Goal: Task Accomplishment & Management: Use online tool/utility

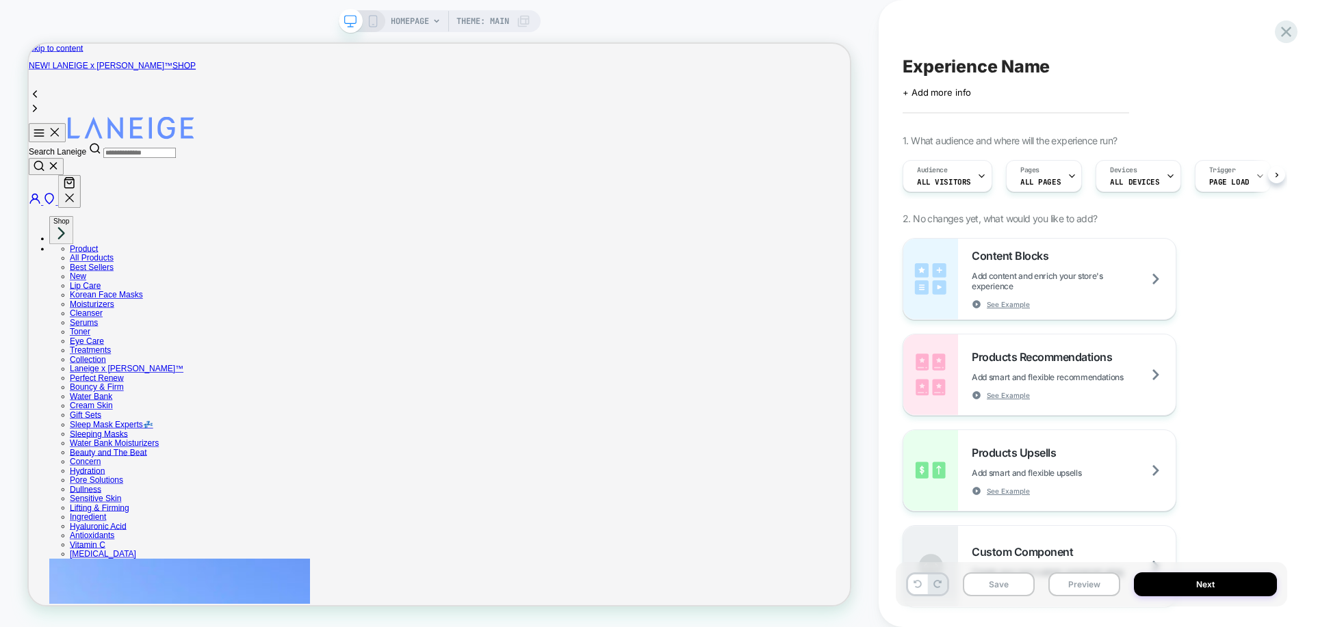
scroll to position [0, 1]
click at [0, 0] on icon at bounding box center [0, 0] width 0 height 0
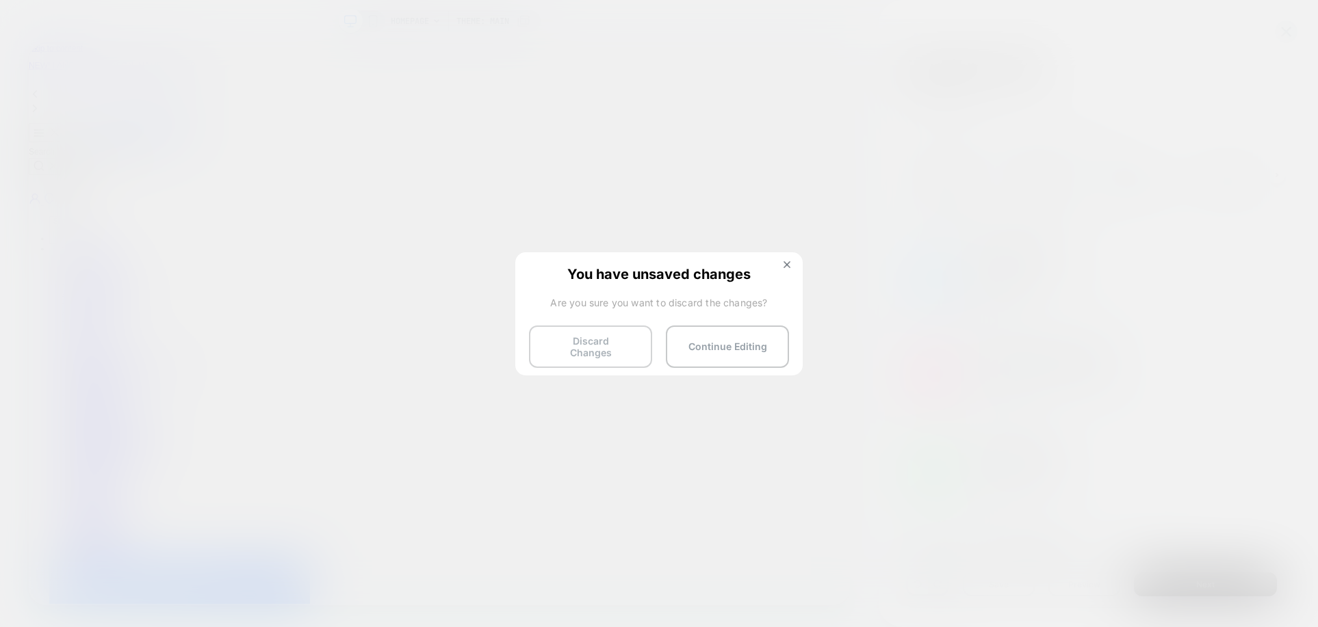
click at [586, 337] on button "Discard Changes" at bounding box center [590, 347] width 123 height 42
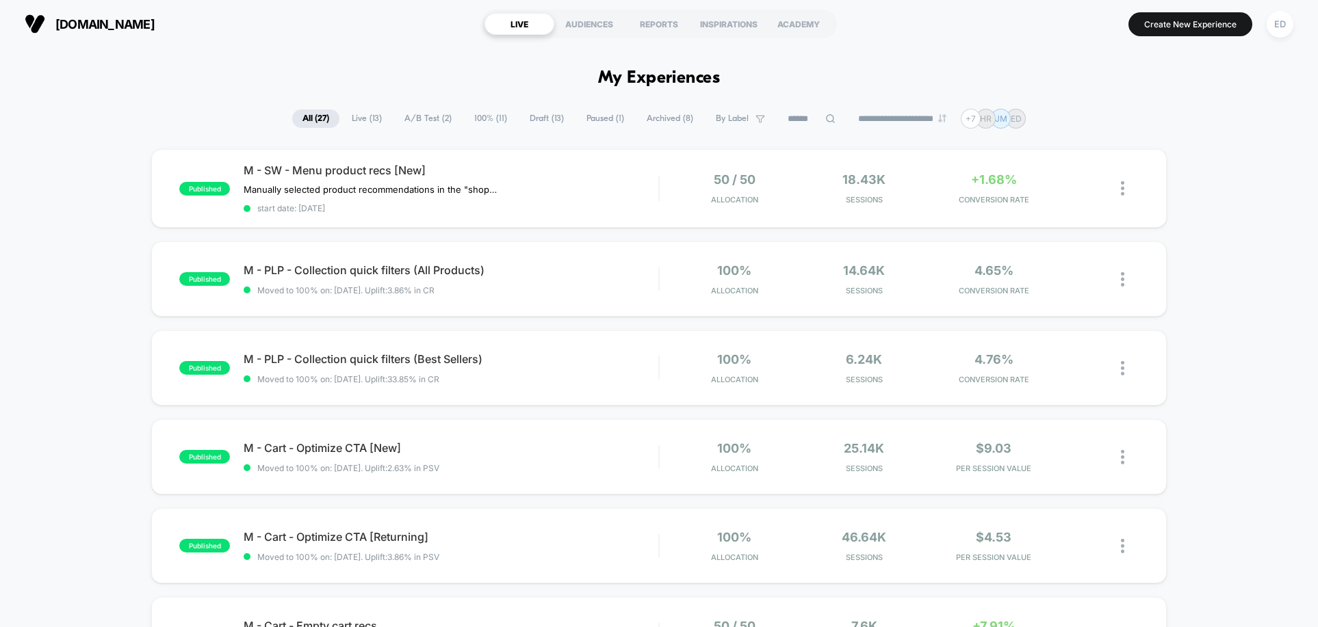
click at [1258, 110] on div "**********" at bounding box center [659, 119] width 1318 height 20
click at [1273, 23] on div "ED" at bounding box center [1279, 24] width 27 height 27
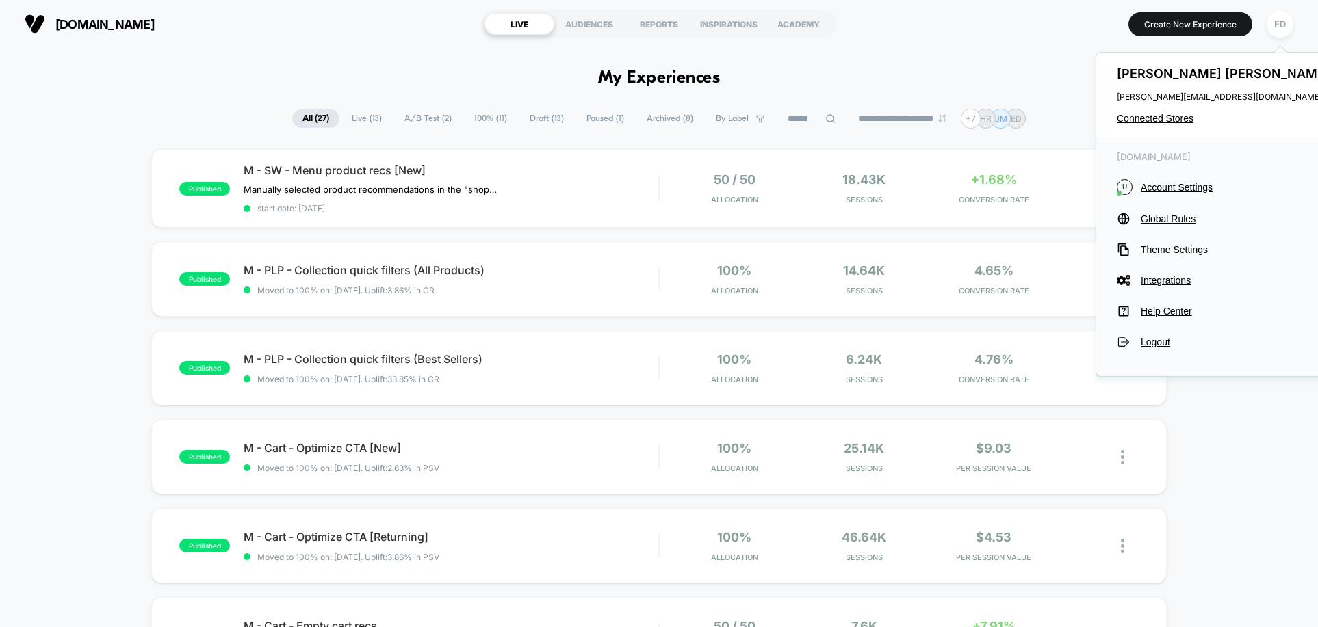
drag, startPoint x: 1204, startPoint y: 492, endPoint x: 1132, endPoint y: 79, distance: 419.6
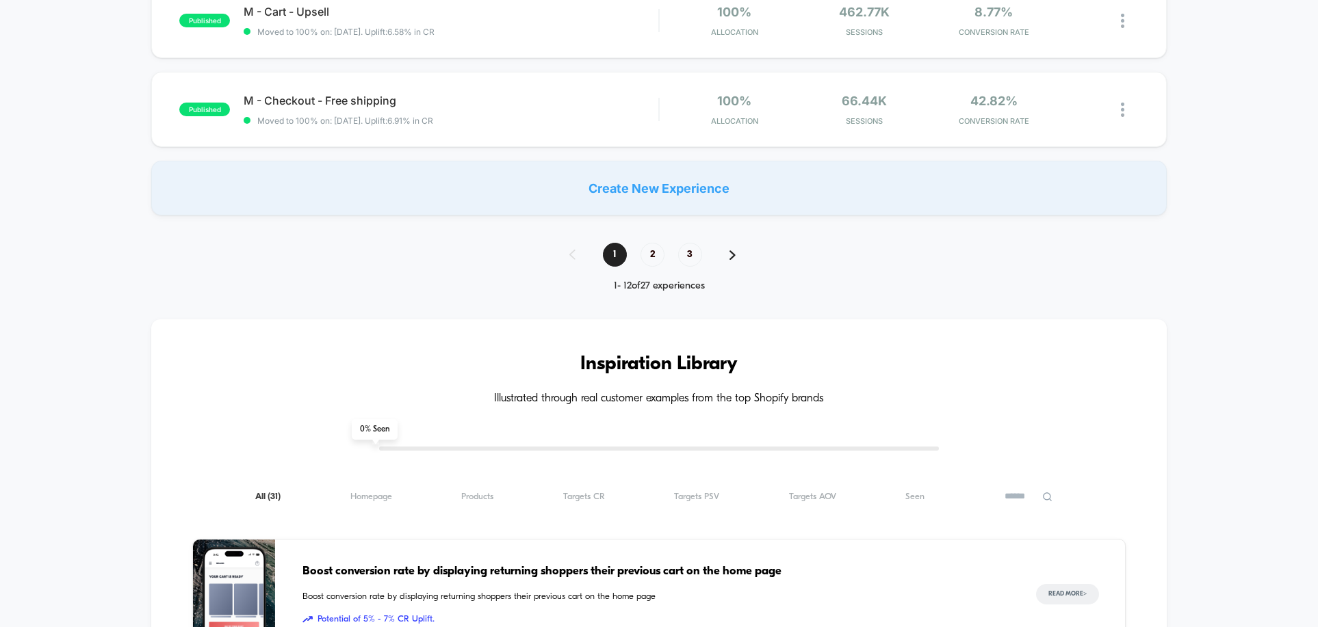
scroll to position [1076, 0]
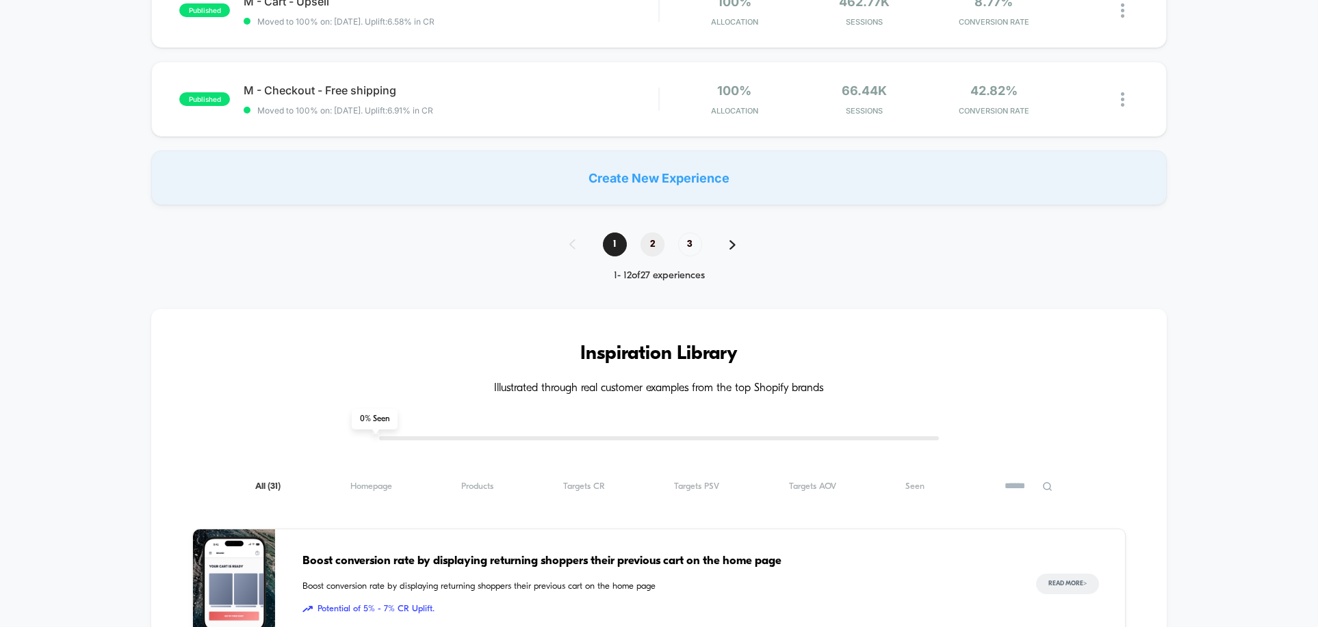
click at [658, 245] on span "2" at bounding box center [652, 245] width 24 height 24
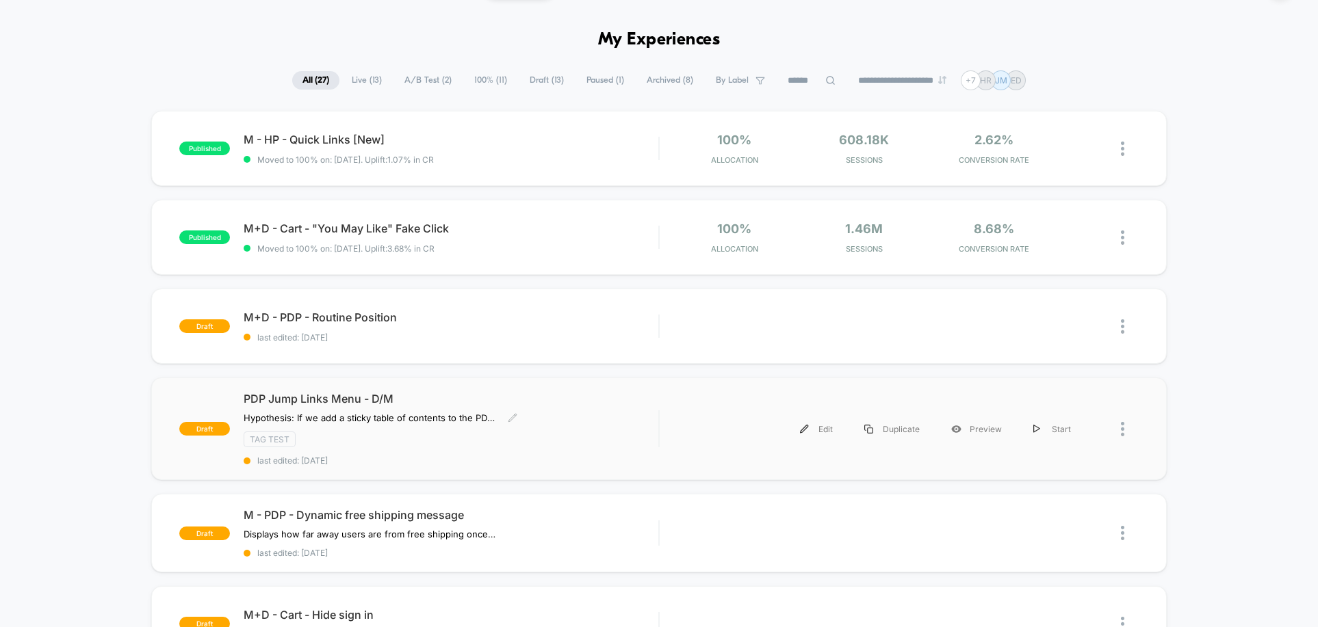
scroll to position [66, 0]
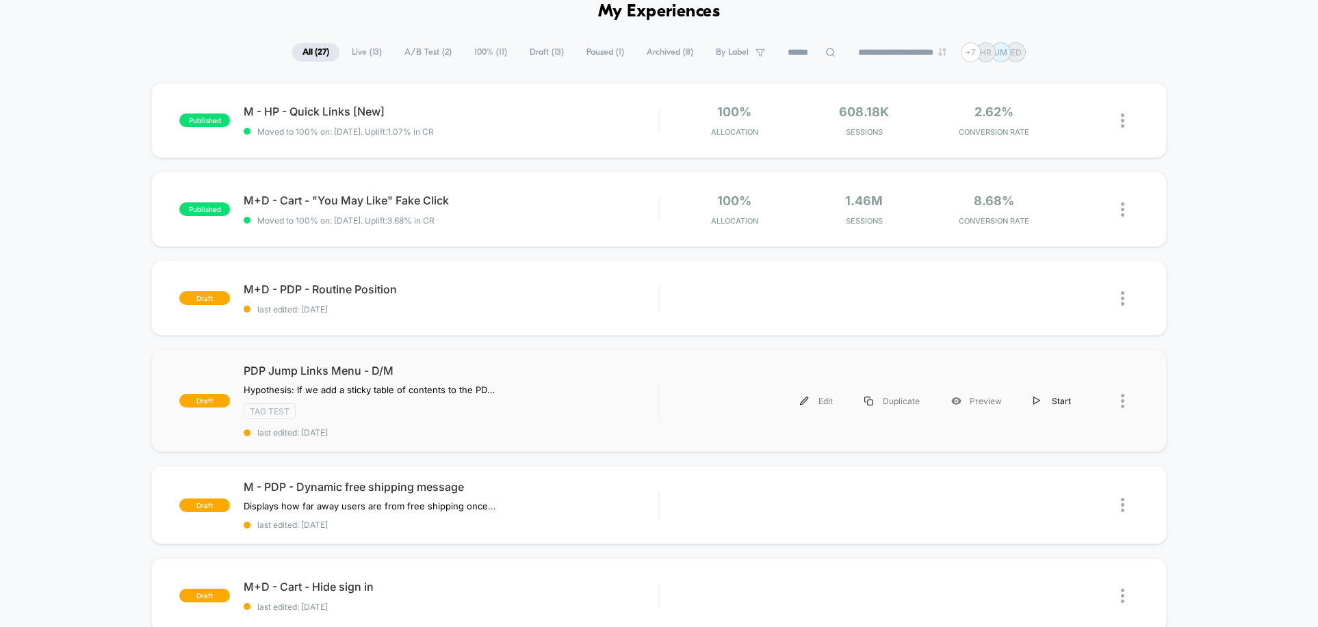
click at [1056, 399] on div "Start" at bounding box center [1051, 401] width 69 height 31
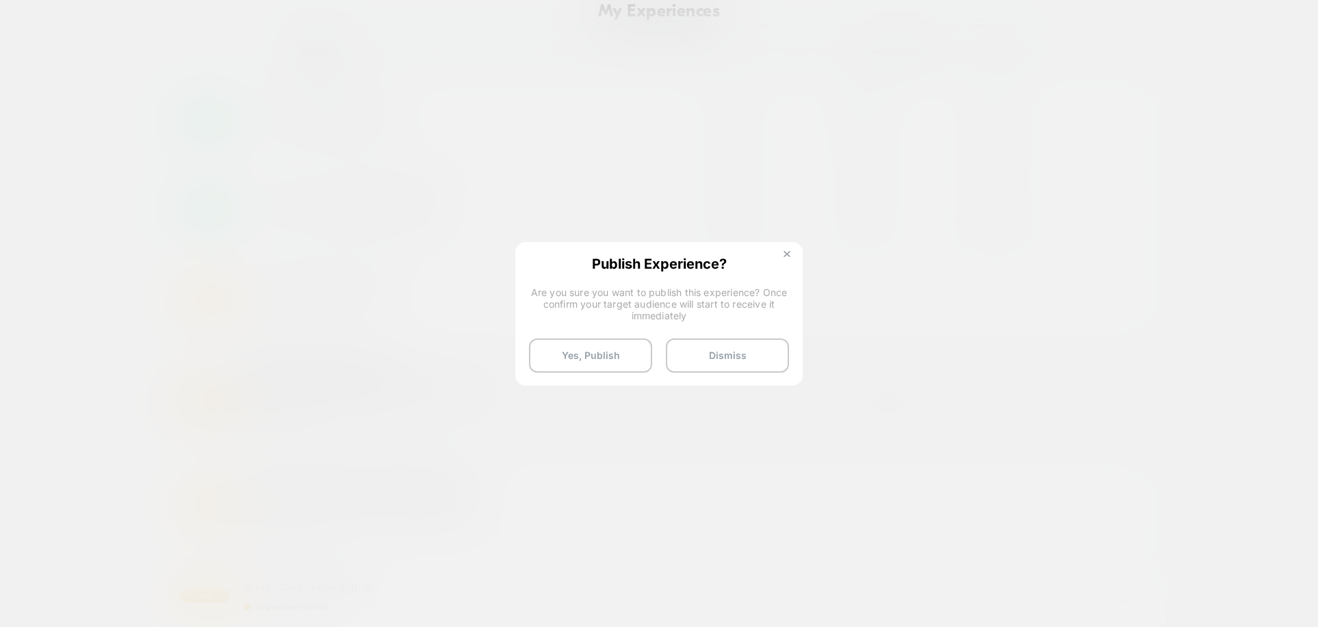
click at [787, 251] on img at bounding box center [786, 254] width 7 height 7
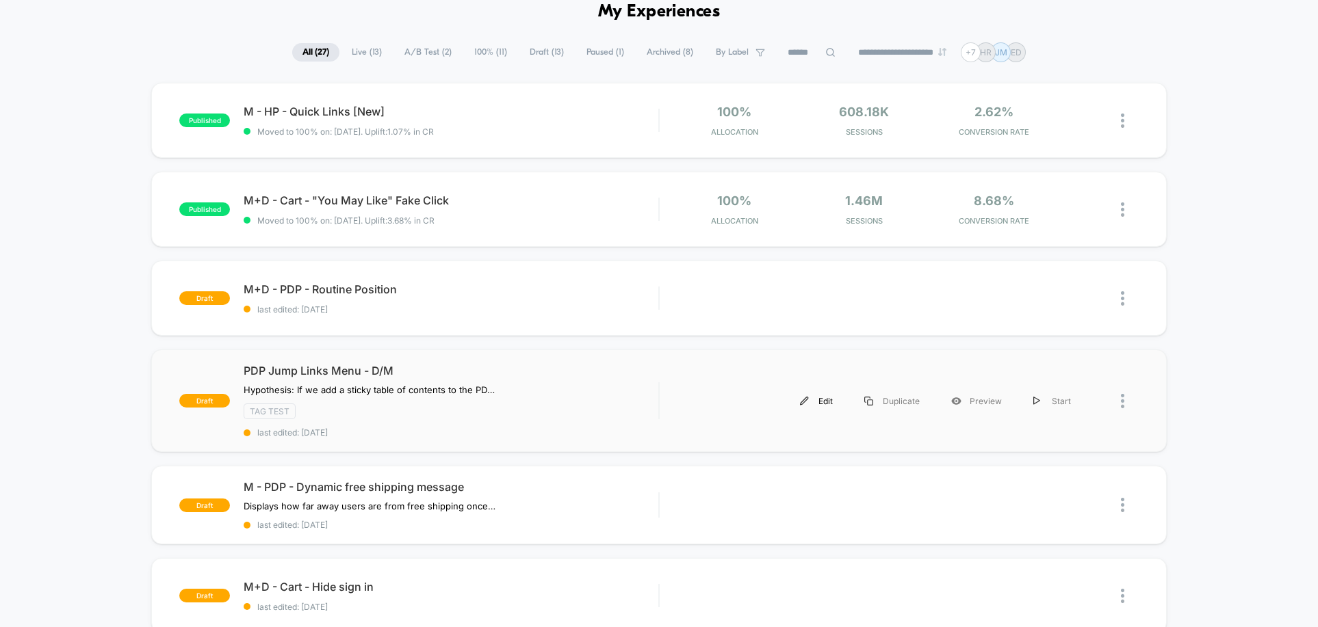
click at [796, 402] on div "Edit" at bounding box center [816, 401] width 64 height 31
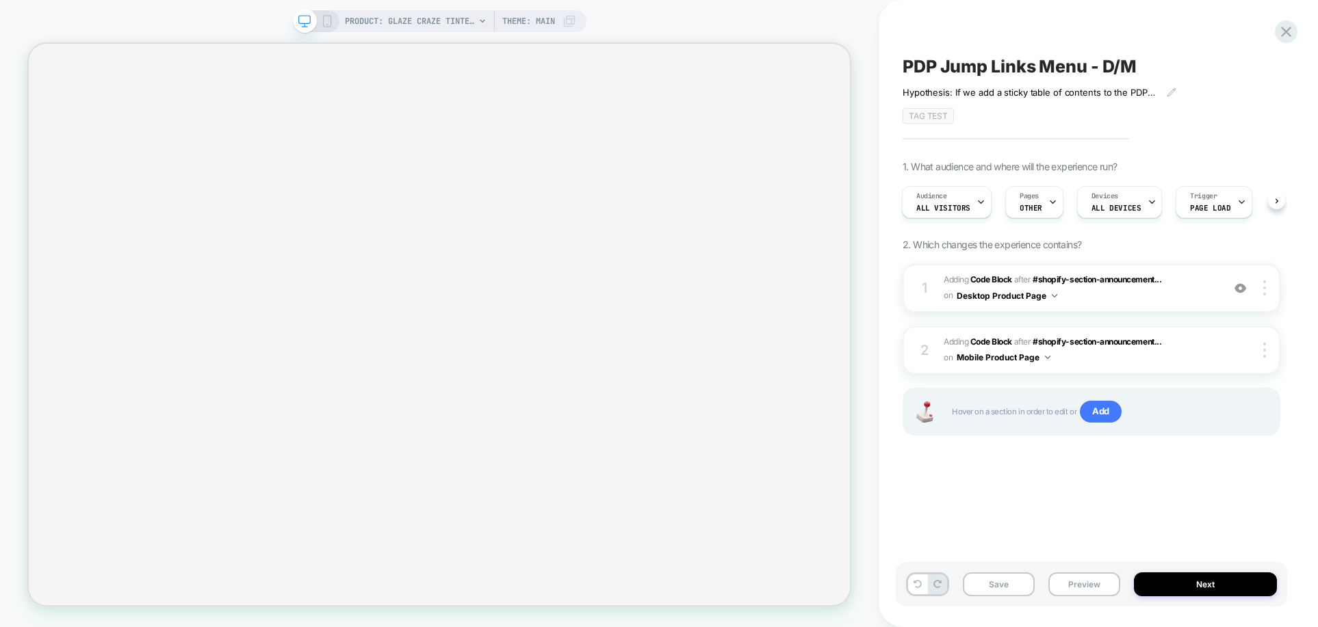
scroll to position [0, 1]
click at [1208, 588] on button "Next" at bounding box center [1206, 585] width 144 height 24
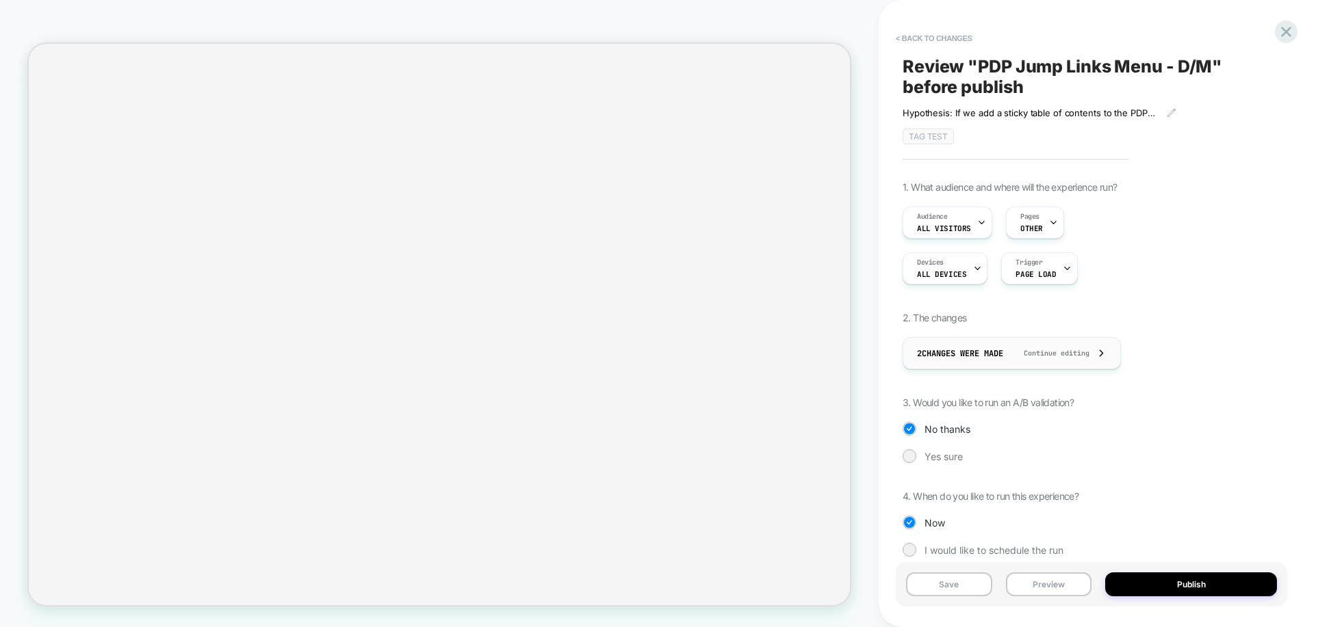
click at [992, 352] on span "2 Changes were made" at bounding box center [960, 353] width 86 height 11
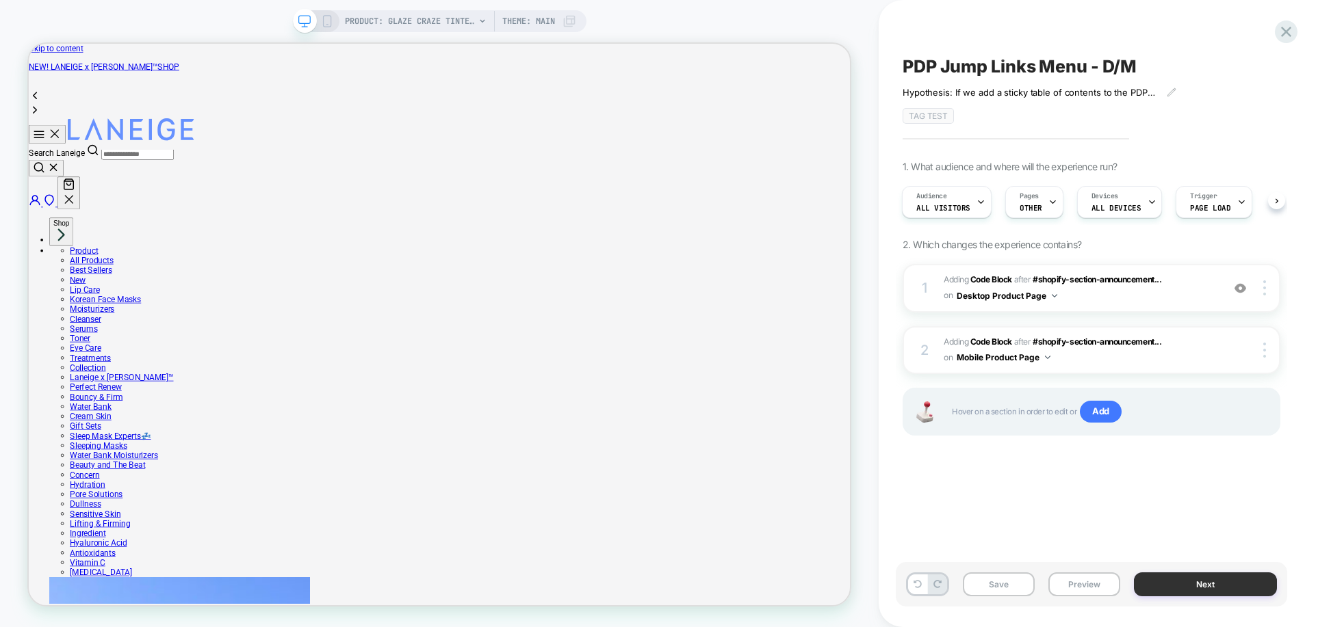
scroll to position [0, 0]
click at [1202, 588] on button "Next" at bounding box center [1206, 585] width 144 height 24
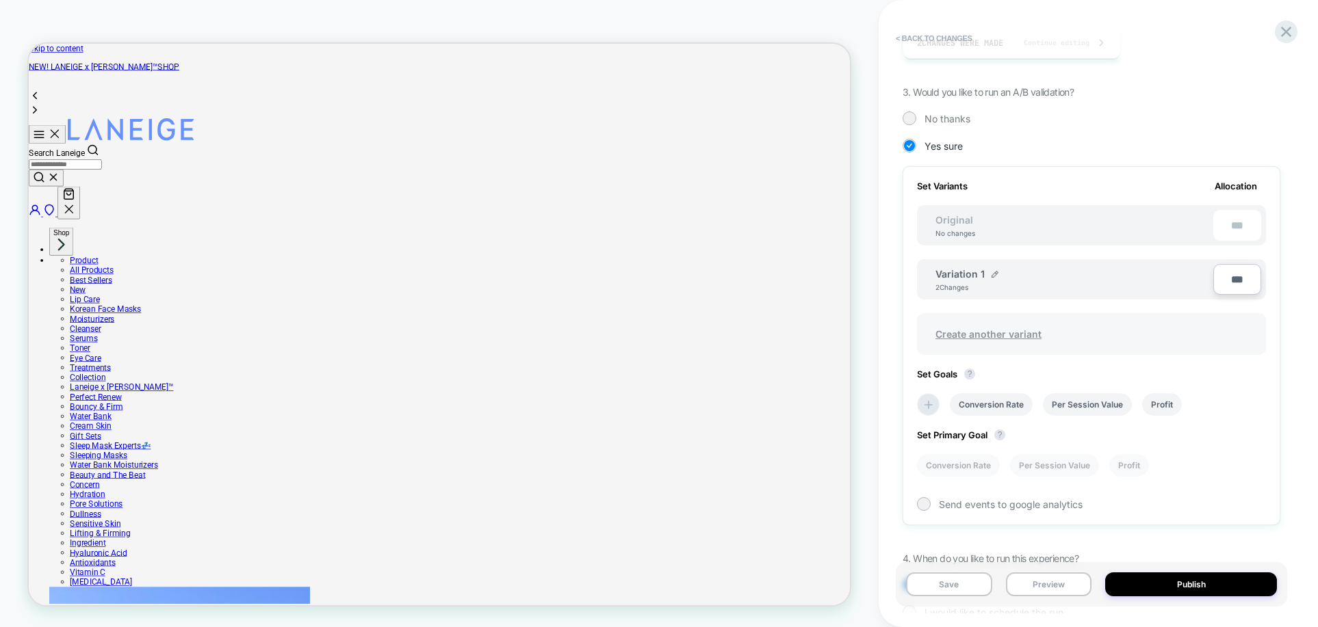
scroll to position [339, 0]
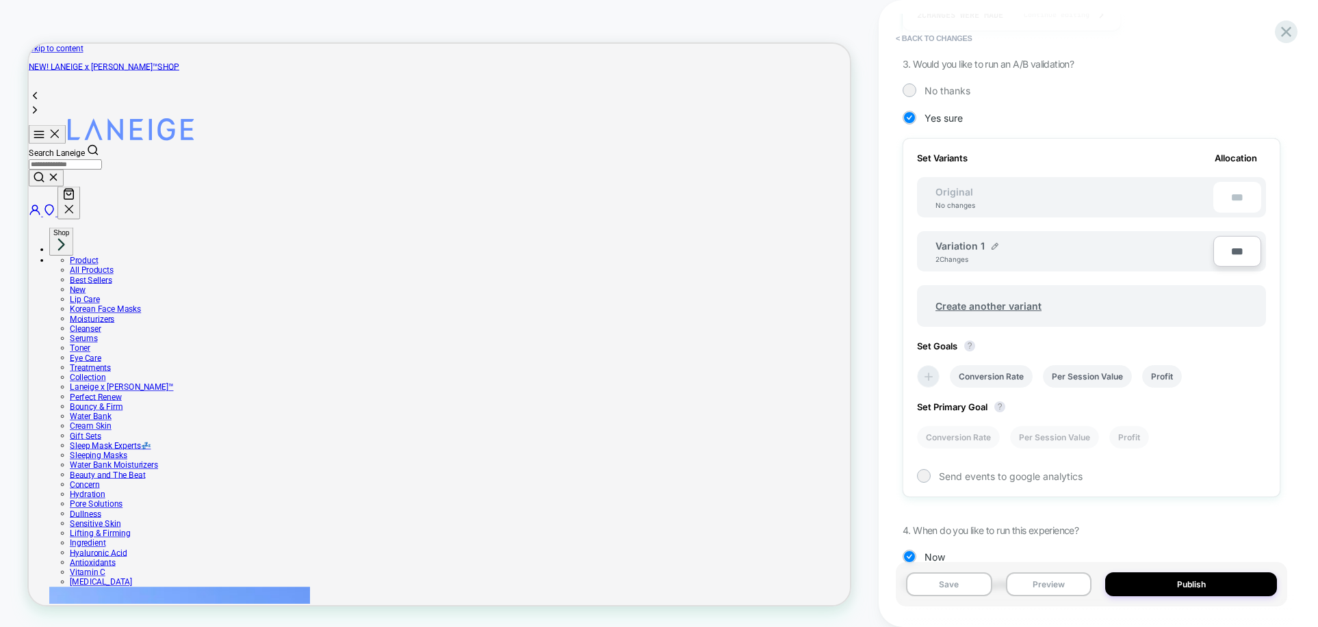
click at [931, 378] on icon at bounding box center [929, 377] width 14 height 14
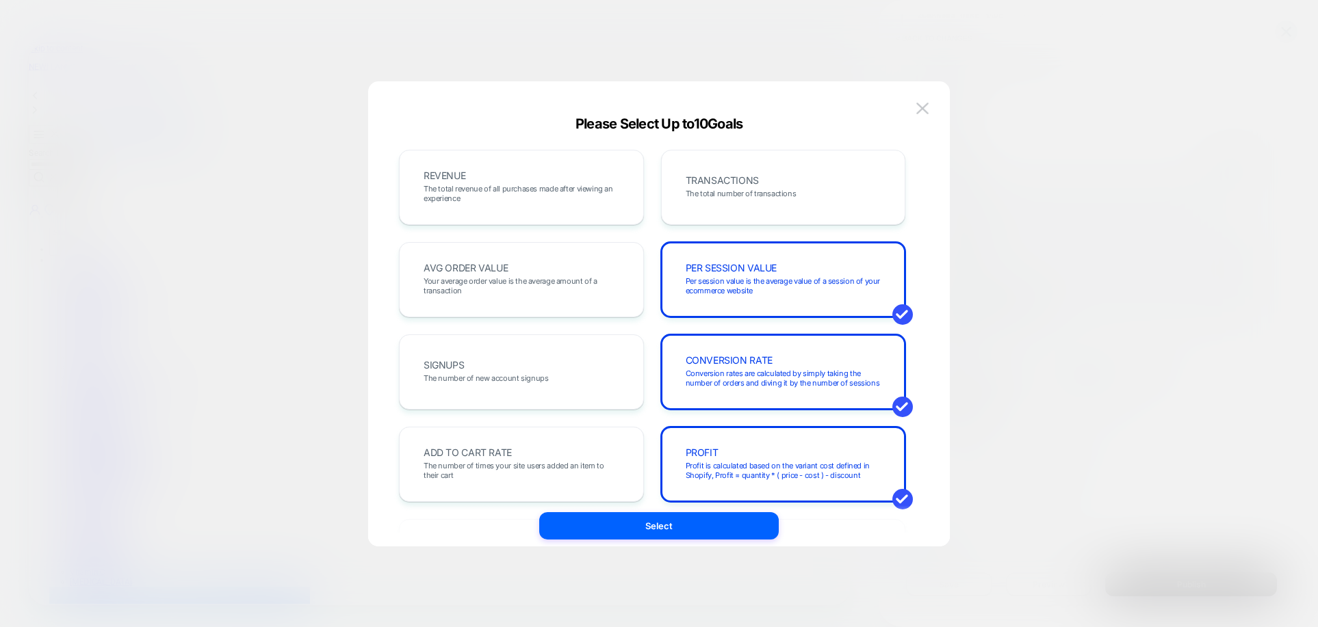
click at [920, 101] on button at bounding box center [922, 109] width 21 height 21
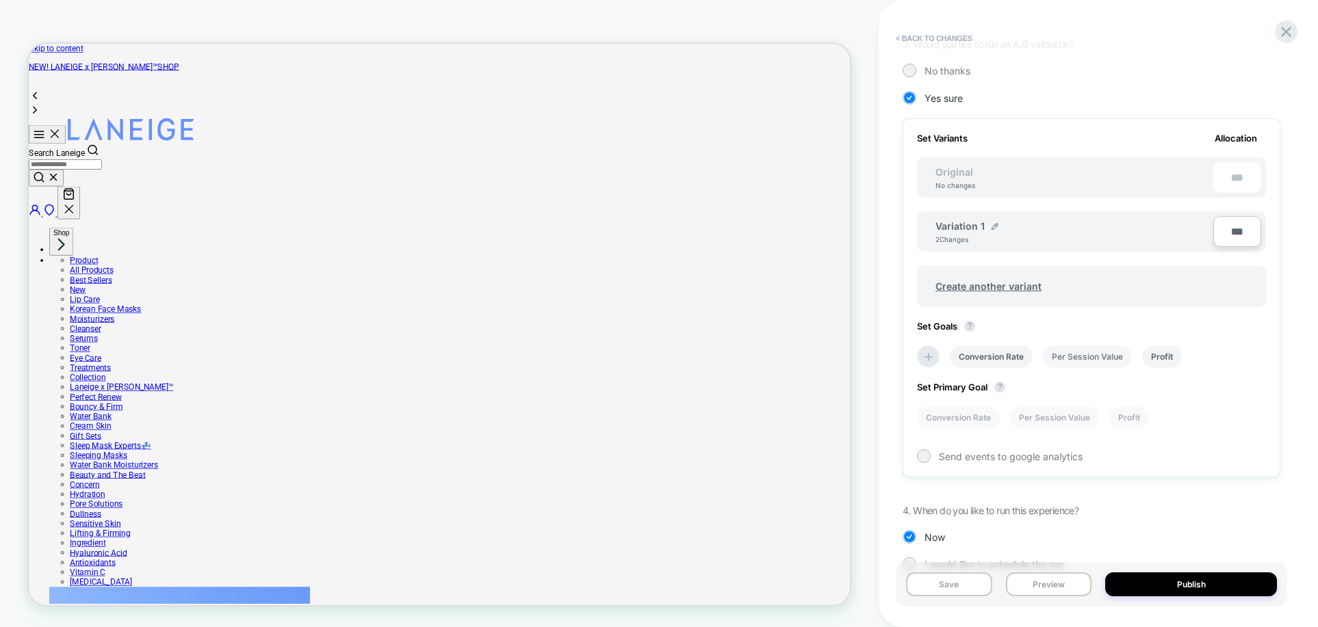
scroll to position [391, 0]
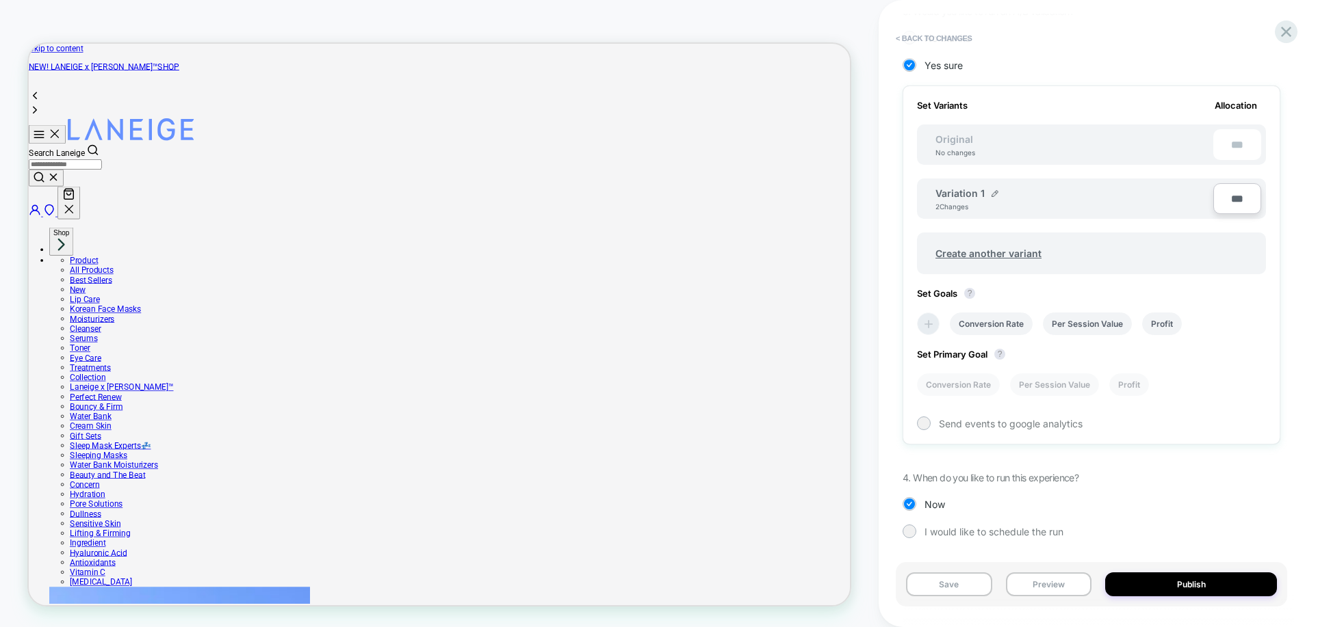
click at [933, 324] on icon at bounding box center [929, 324] width 14 height 14
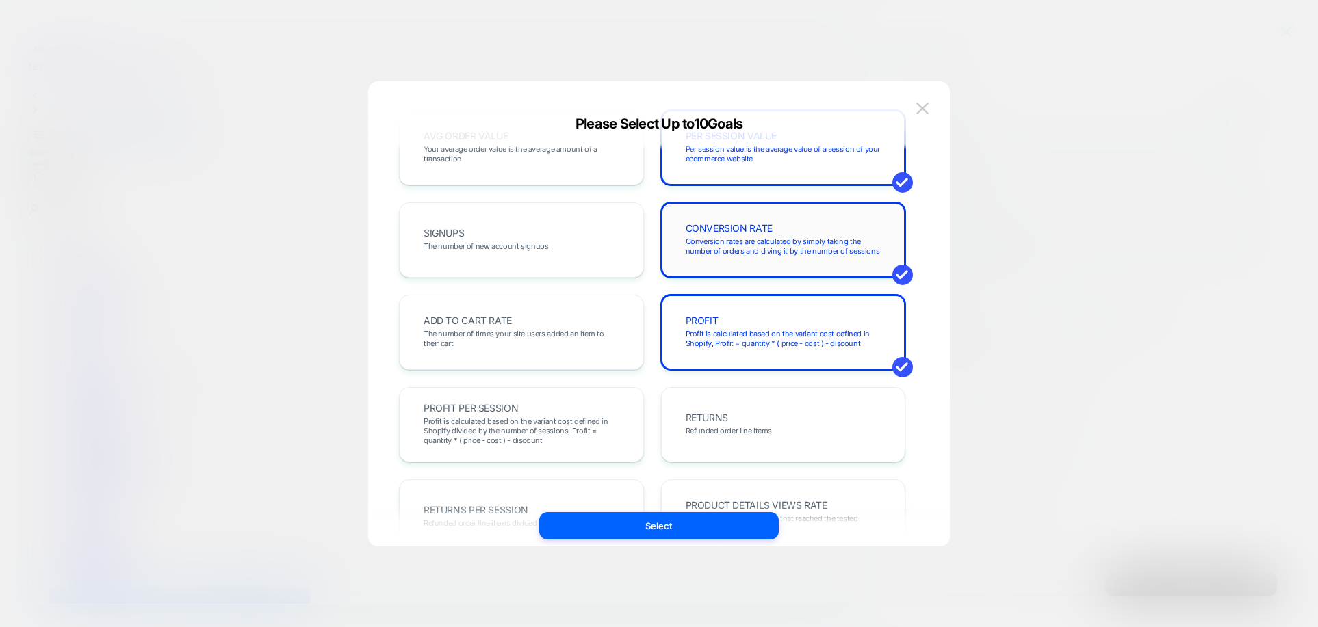
scroll to position [134, 0]
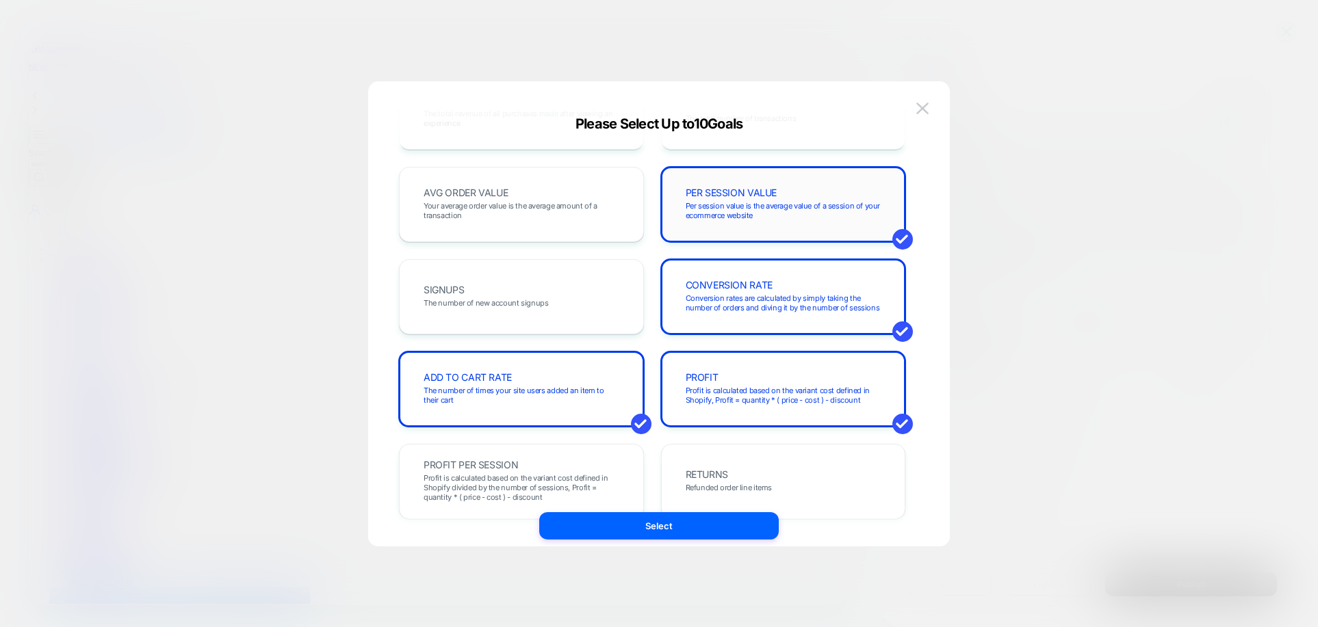
scroll to position [76, 0]
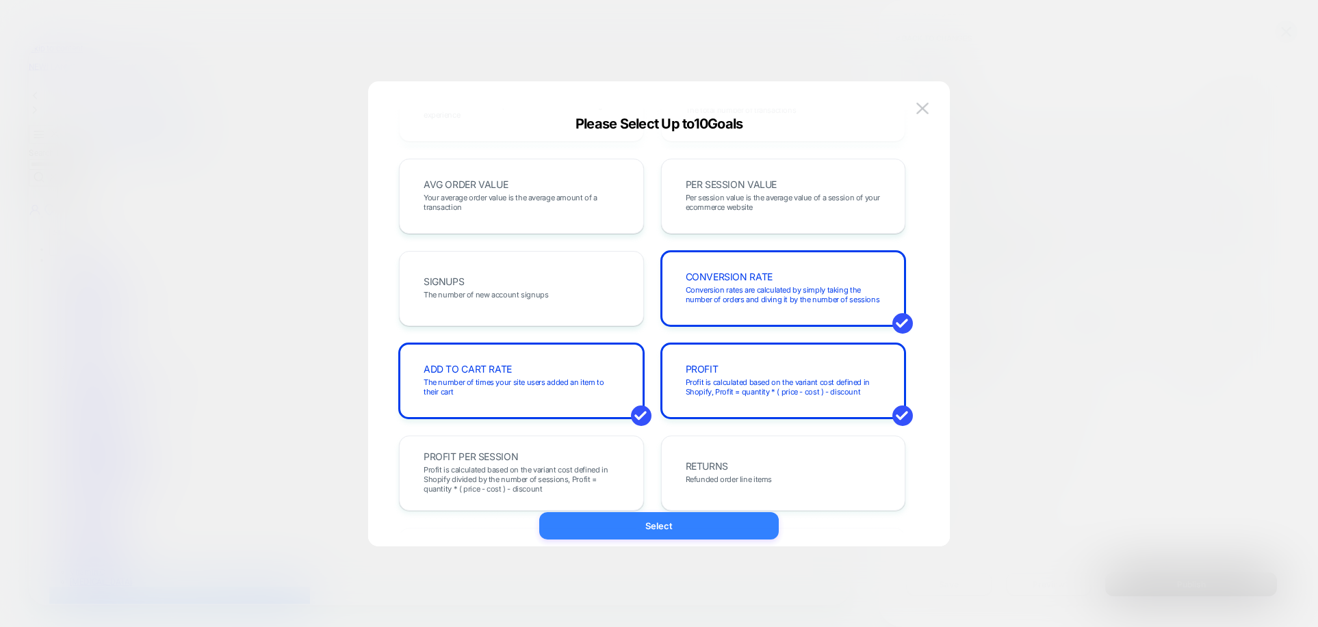
scroll to position [85, 0]
click at [700, 520] on button "Select" at bounding box center [658, 525] width 239 height 27
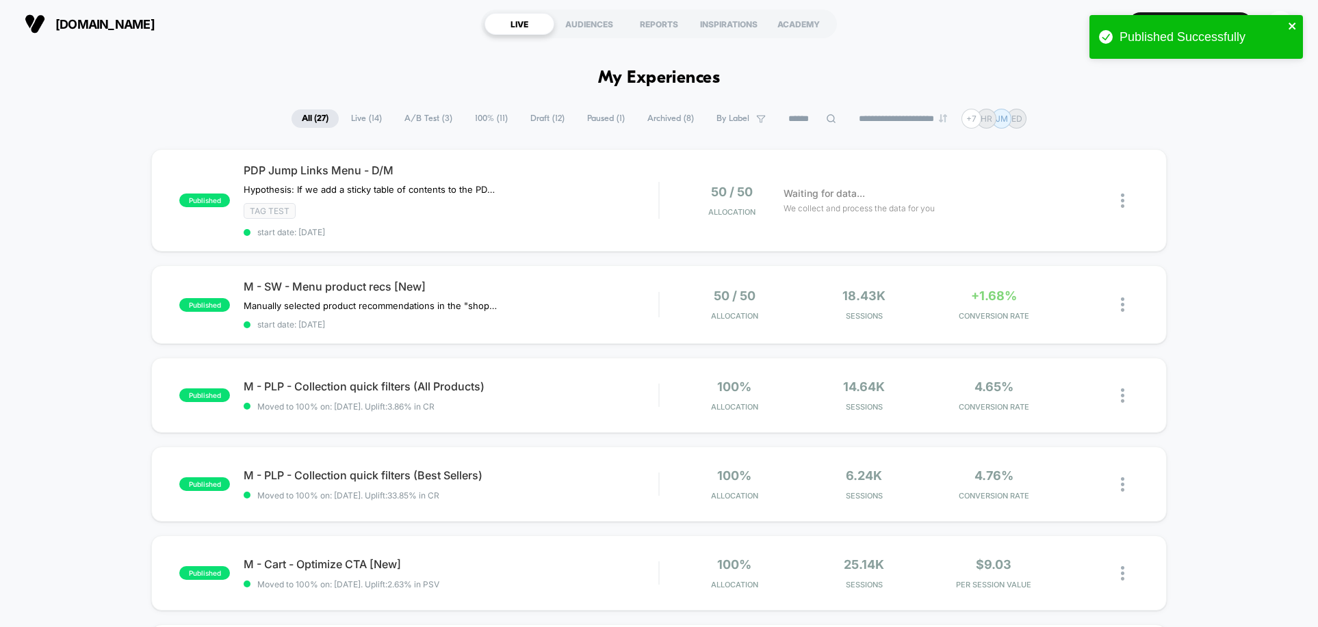
click at [1295, 24] on icon "close" at bounding box center [1291, 26] width 7 height 7
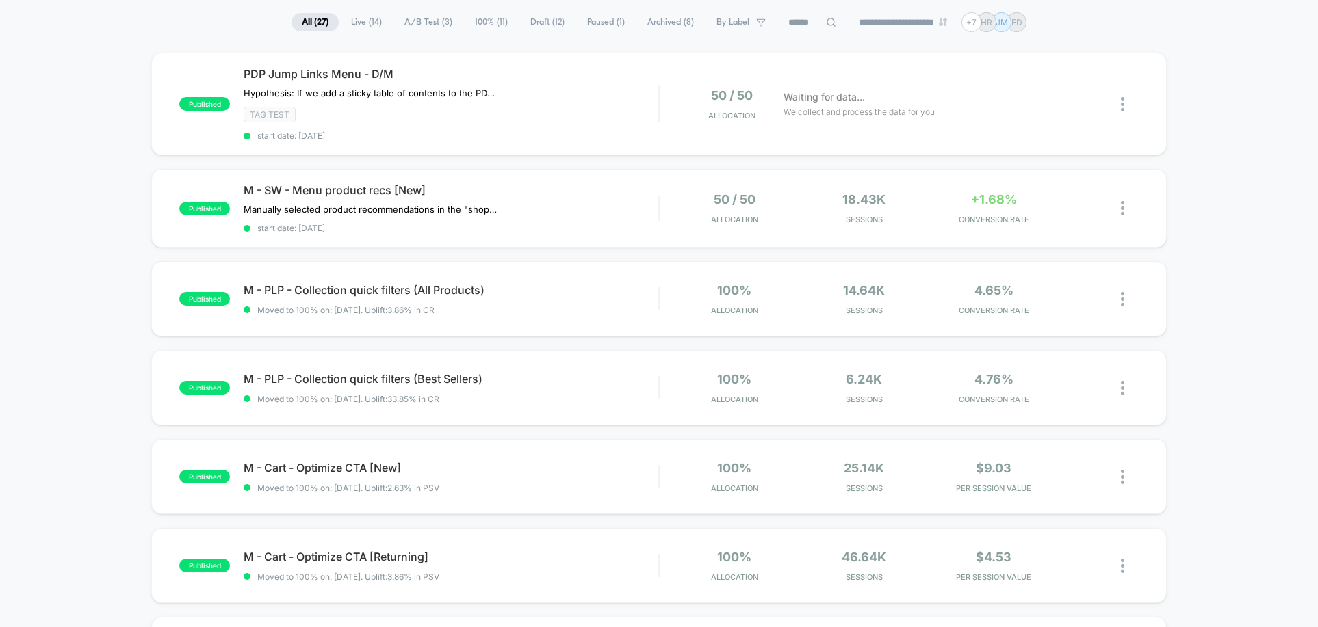
scroll to position [98, 0]
click at [1275, 220] on div "published PDP Jump Links Menu - D/M Hypothesis: If we add a sticky table of con…" at bounding box center [659, 631] width 1318 height 1160
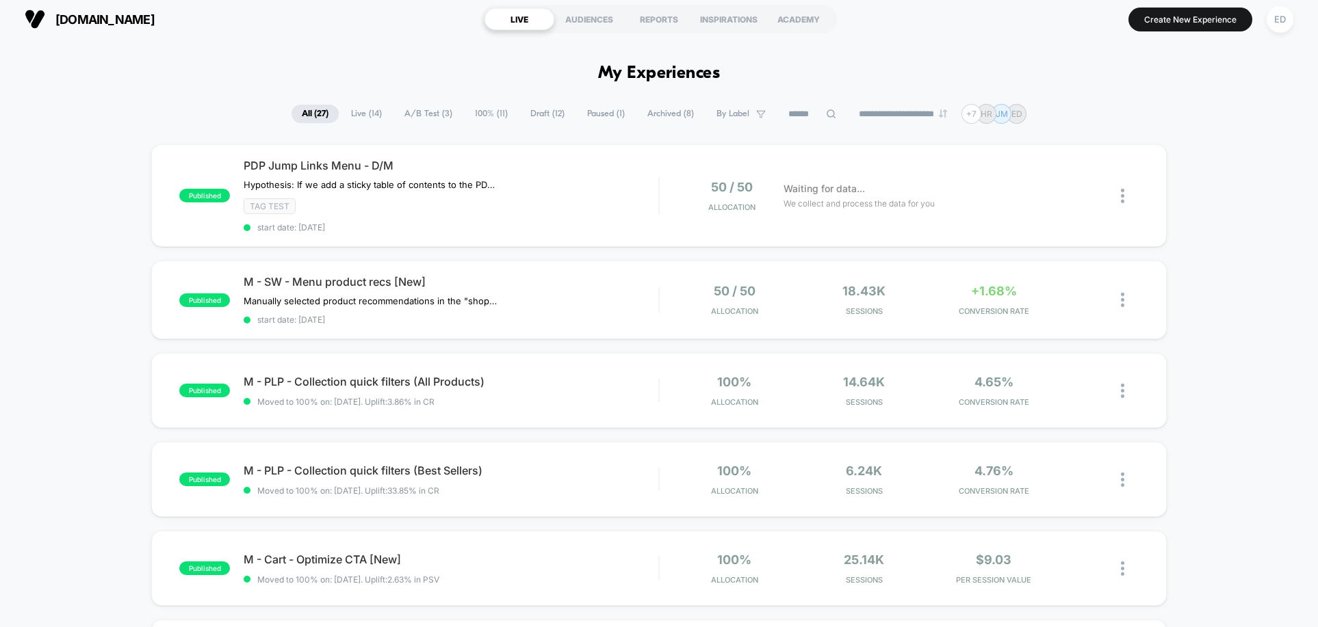
scroll to position [0, 0]
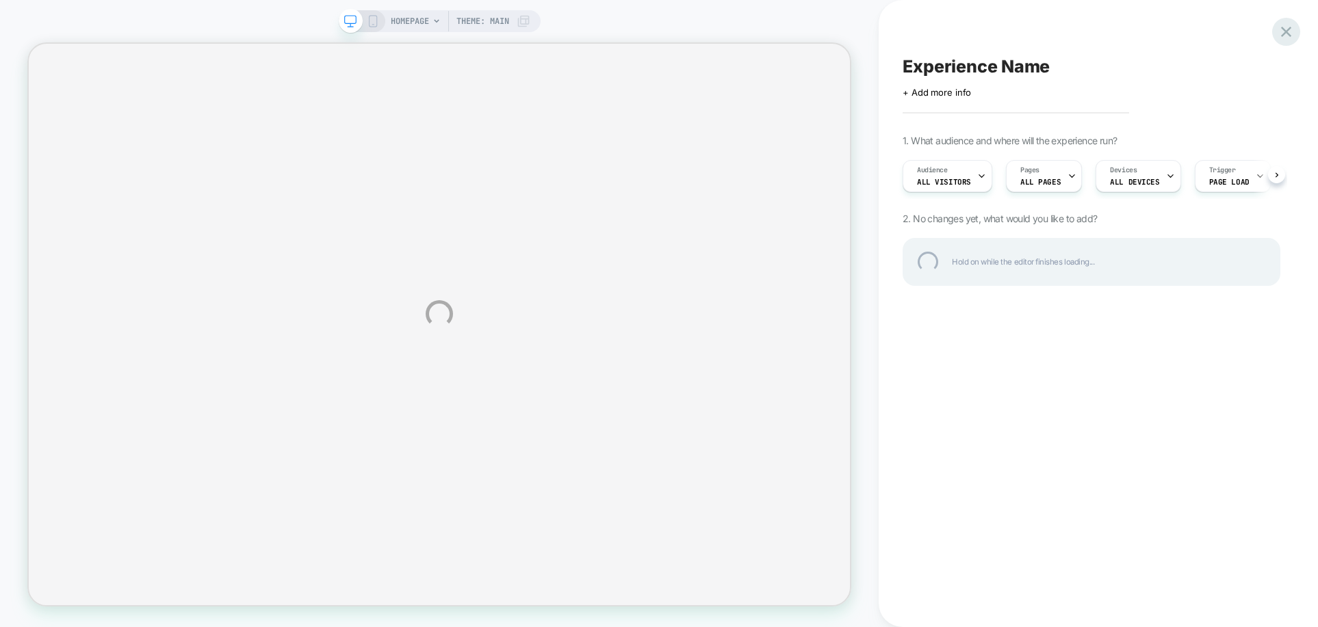
click at [1284, 34] on div at bounding box center [1286, 32] width 28 height 28
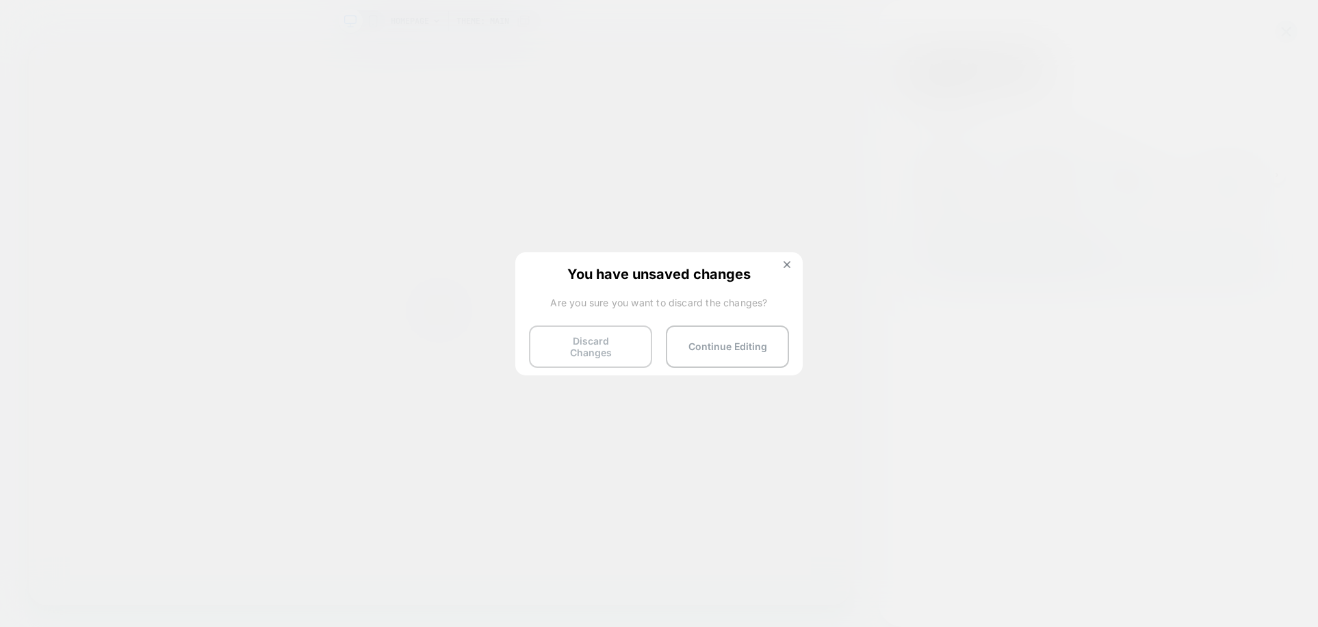
click at [637, 341] on button "Discard Changes" at bounding box center [590, 347] width 123 height 42
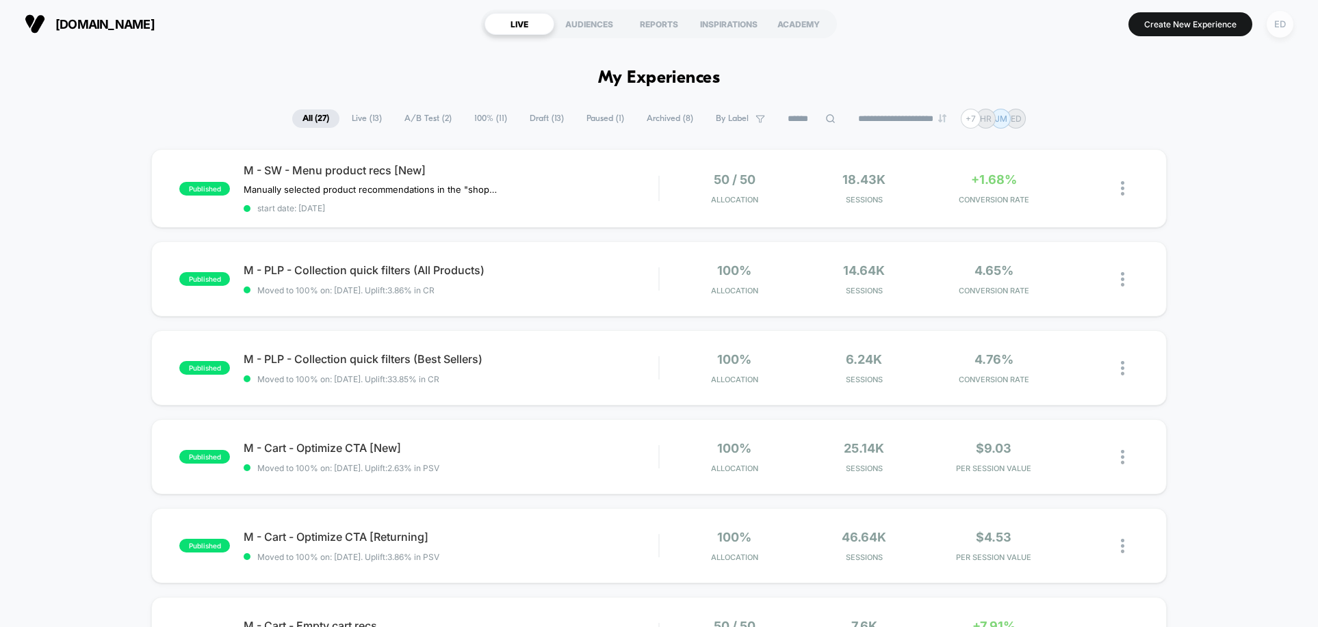
click at [1281, 18] on div "ED" at bounding box center [1279, 24] width 27 height 27
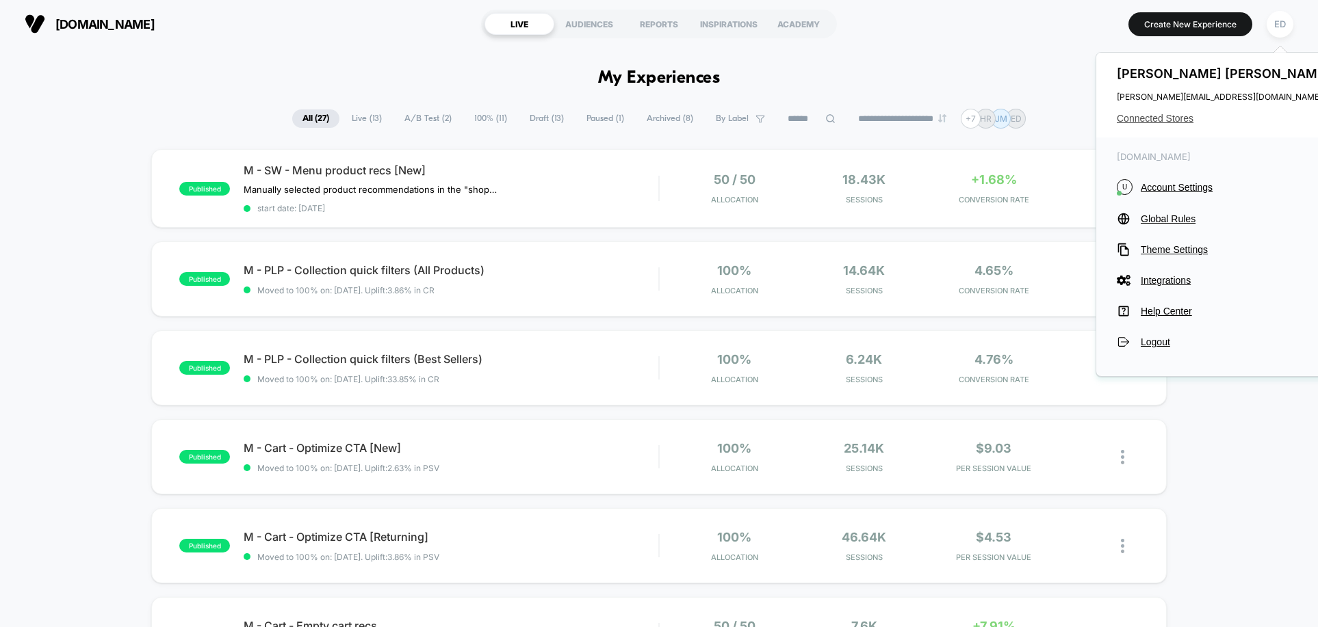
click at [1167, 114] on span "Connected Stores" at bounding box center [1225, 118] width 216 height 11
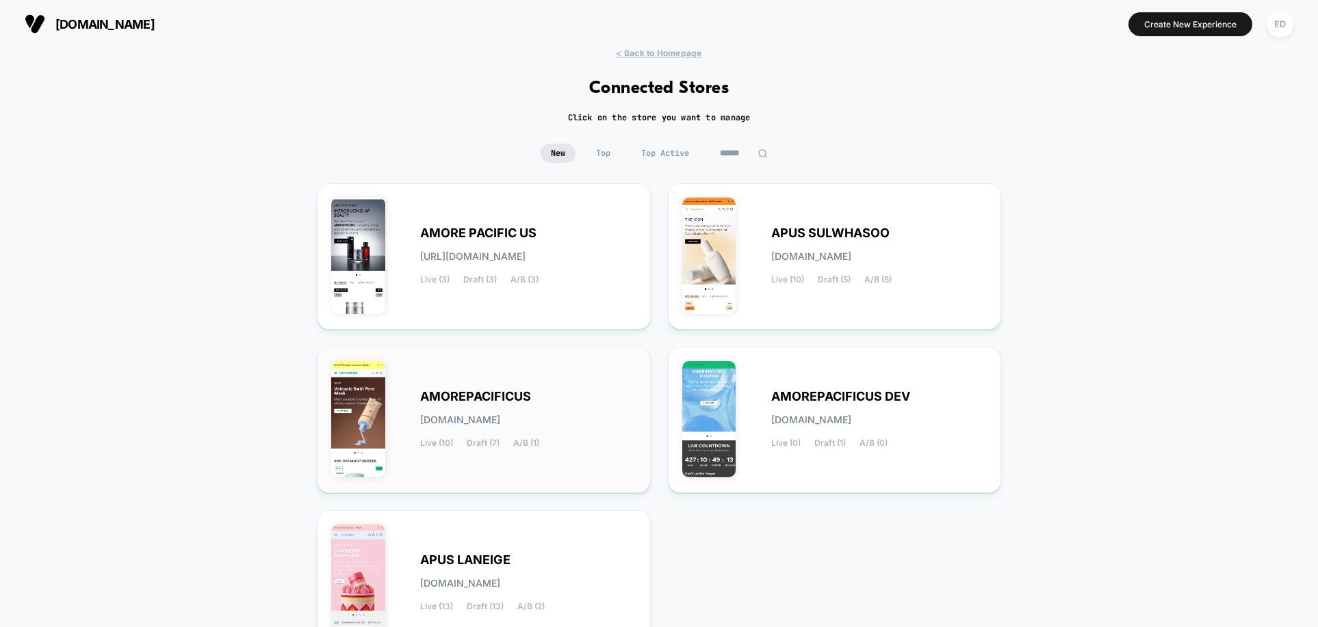
click at [492, 392] on span "AMOREPACIFICUS" at bounding box center [475, 397] width 111 height 10
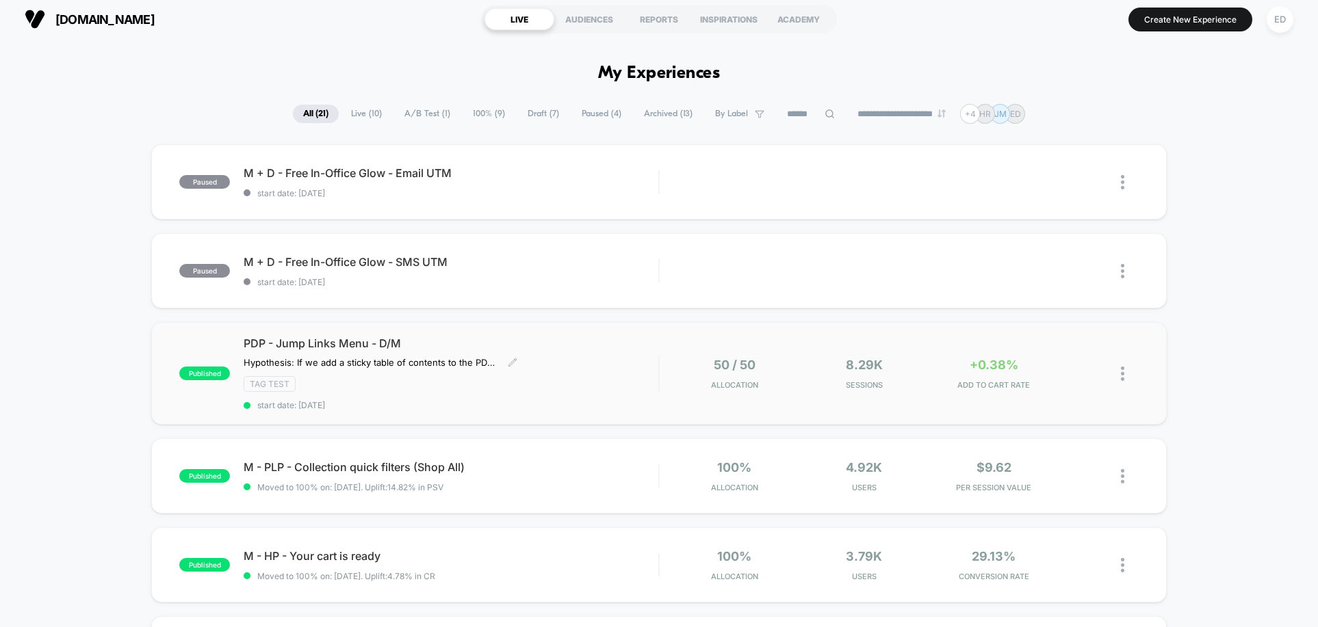
scroll to position [5, 0]
click at [357, 343] on span "PDP - Jump Links Menu - D/M" at bounding box center [451, 343] width 415 height 14
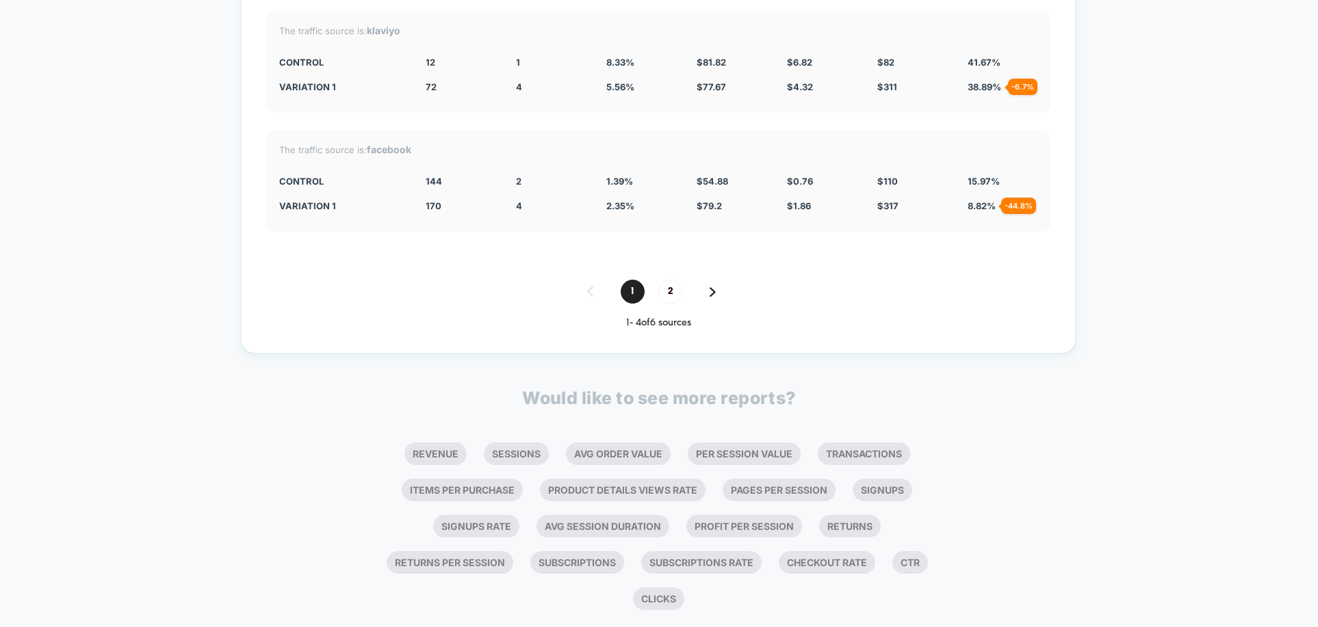
scroll to position [2984, 0]
